Goal: Find specific page/section: Find specific page/section

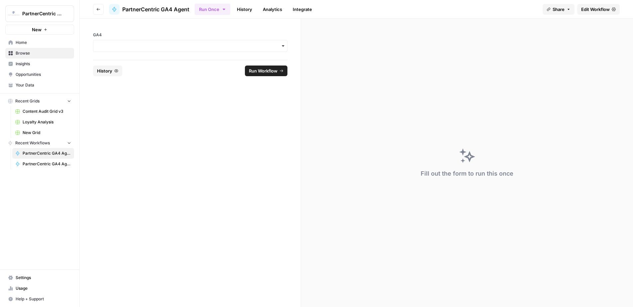
click at [122, 50] on div "button" at bounding box center [190, 46] width 194 height 12
click at [120, 60] on div "pernix-166012" at bounding box center [190, 63] width 194 height 13
click at [125, 56] on div "GA4" at bounding box center [190, 39] width 221 height 41
click at [46, 163] on span "PartnerCentric GA4 Agent - [DATE] -Leads - SQLs" at bounding box center [47, 164] width 49 height 6
click at [138, 43] on input "GA4" at bounding box center [190, 46] width 186 height 7
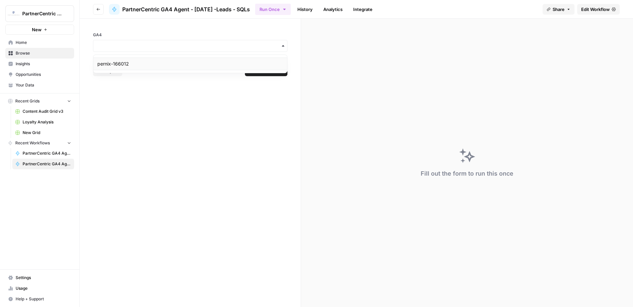
click at [145, 67] on div "pernix-166012" at bounding box center [190, 63] width 194 height 13
click at [31, 153] on span "PartnerCentric GA4 Agent" at bounding box center [47, 153] width 49 height 6
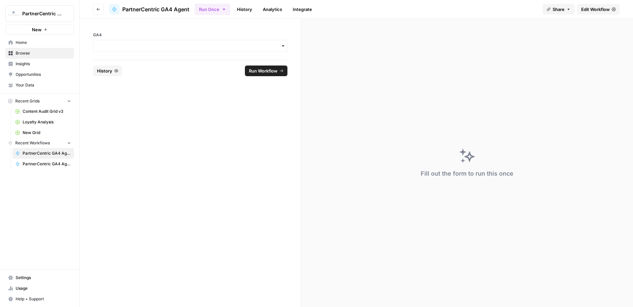
click at [21, 67] on link "Insights" at bounding box center [39, 63] width 69 height 11
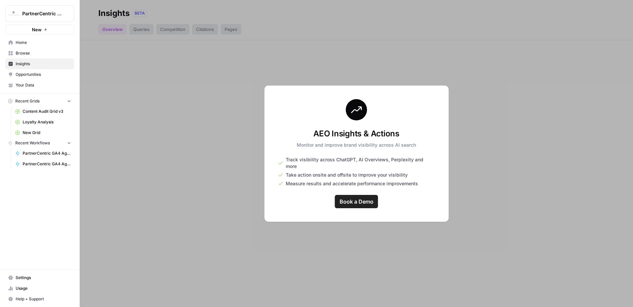
click at [23, 48] on link "Browse" at bounding box center [39, 53] width 69 height 11
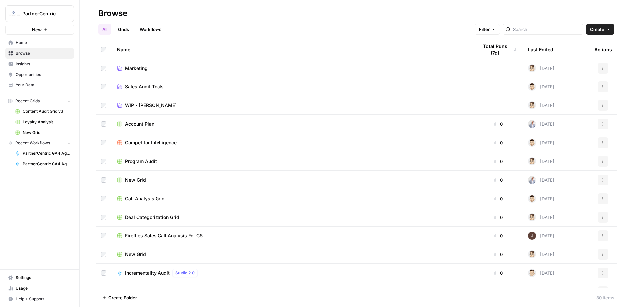
click at [135, 66] on span "Marketing" at bounding box center [136, 68] width 23 height 7
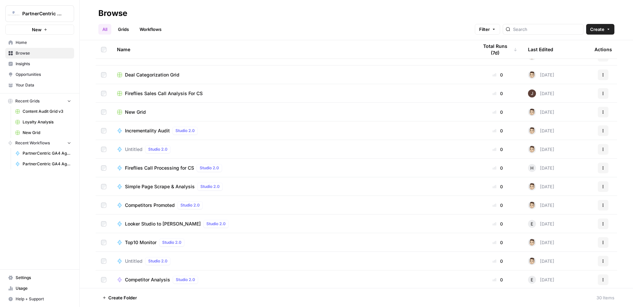
scroll to position [206, 0]
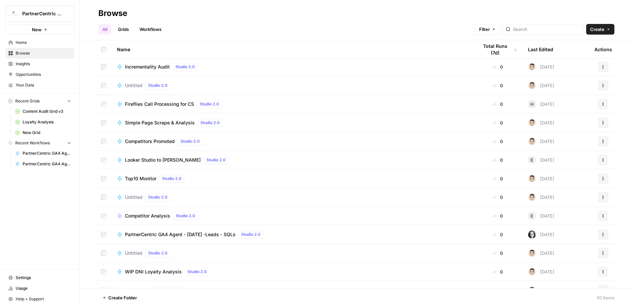
click at [200, 234] on span "PartnerCentric GA4 Agent - [DATE] -Leads - SQLs" at bounding box center [180, 234] width 111 height 7
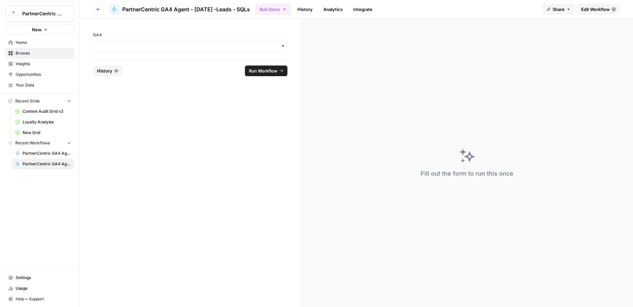
click at [126, 50] on div "button" at bounding box center [190, 46] width 194 height 12
click at [129, 58] on div "pernix-166012" at bounding box center [190, 63] width 194 height 13
click at [219, 133] on form "GA4 Reset History Run Workflow" at bounding box center [190, 163] width 221 height 288
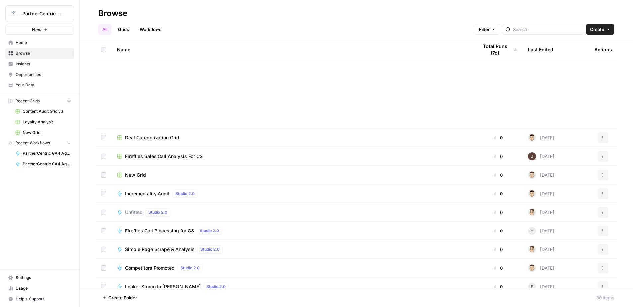
scroll to position [329, 0]
